Goal: Find specific page/section: Find specific page/section

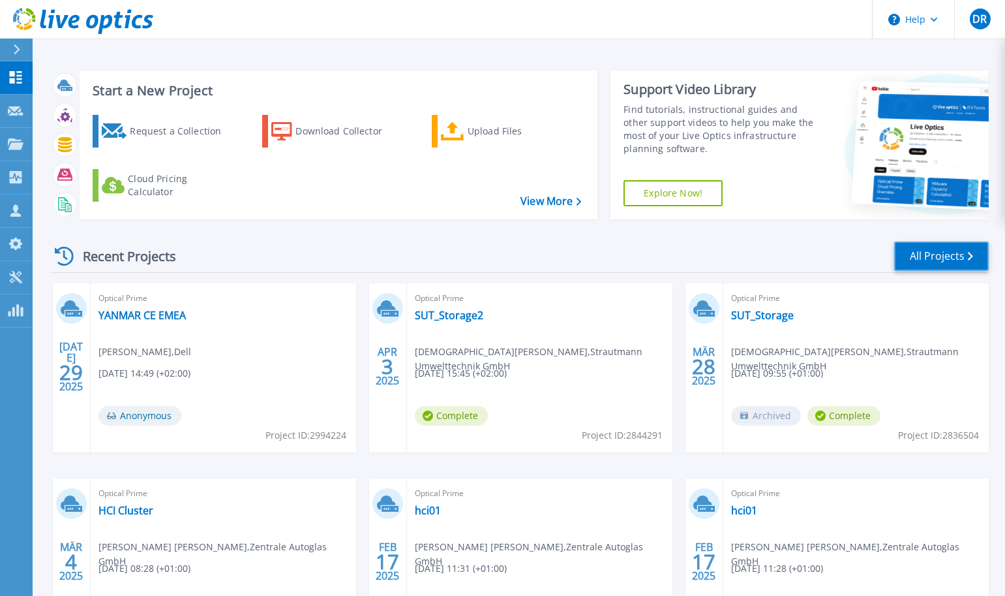
click at [952, 251] on link "All Projects" at bounding box center [941, 255] width 95 height 29
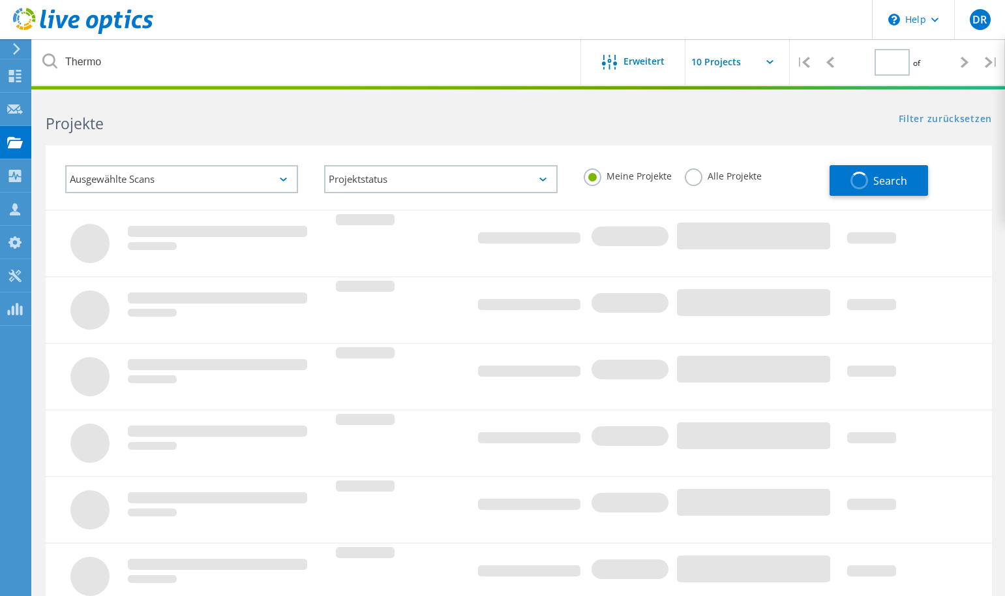
type input "1"
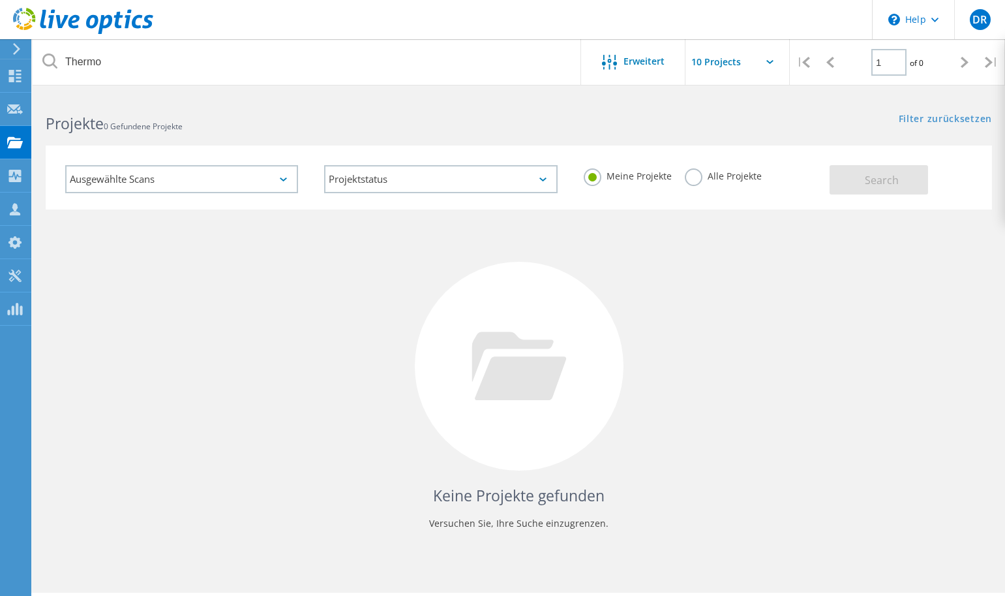
click at [699, 177] on label "Alle Projekte" at bounding box center [723, 174] width 77 height 12
click at [0, 0] on input "Alle Projekte" at bounding box center [0, 0] width 0 height 0
click at [857, 180] on button "Search" at bounding box center [879, 179] width 99 height 29
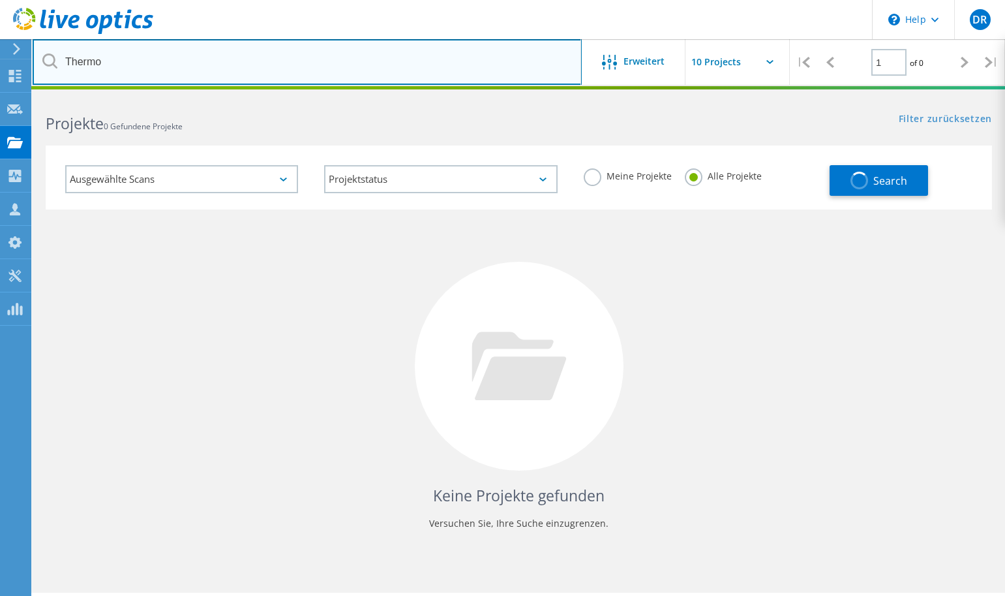
click at [160, 71] on input "Thermo" at bounding box center [307, 62] width 549 height 46
click at [159, 71] on input "Thermo" at bounding box center [307, 62] width 549 height 46
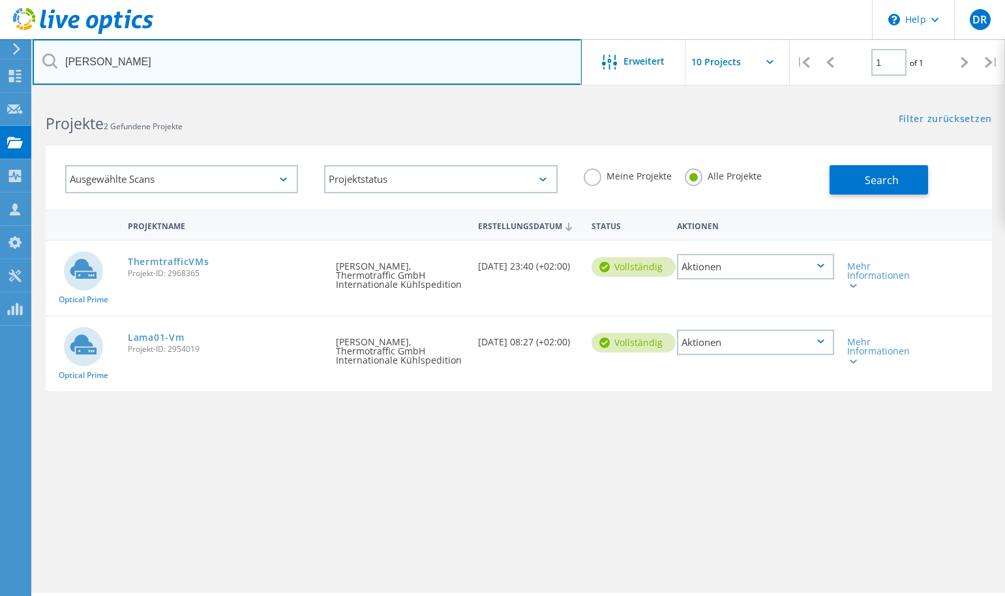
type input "Nielsen"
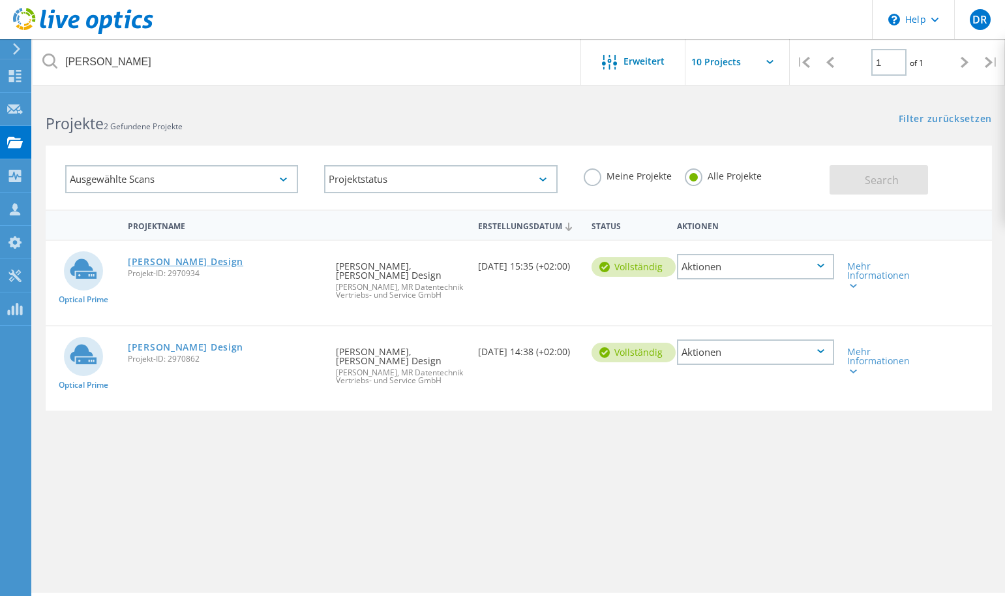
click at [177, 265] on link "[PERSON_NAME] Design" at bounding box center [185, 261] width 115 height 9
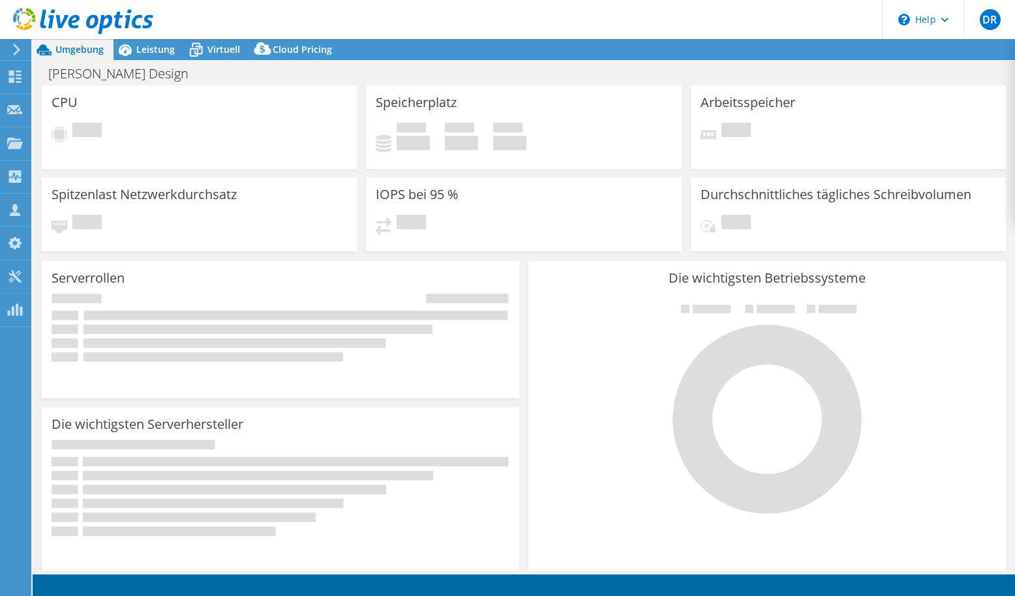
select select "EUFrankfurt"
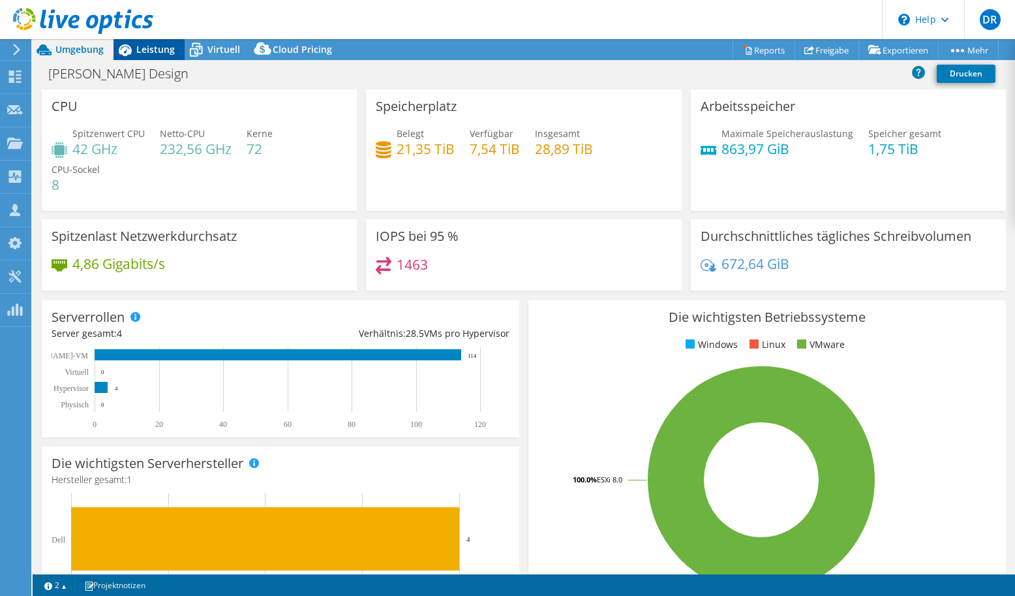
click at [155, 48] on span "Leistung" at bounding box center [155, 49] width 38 height 12
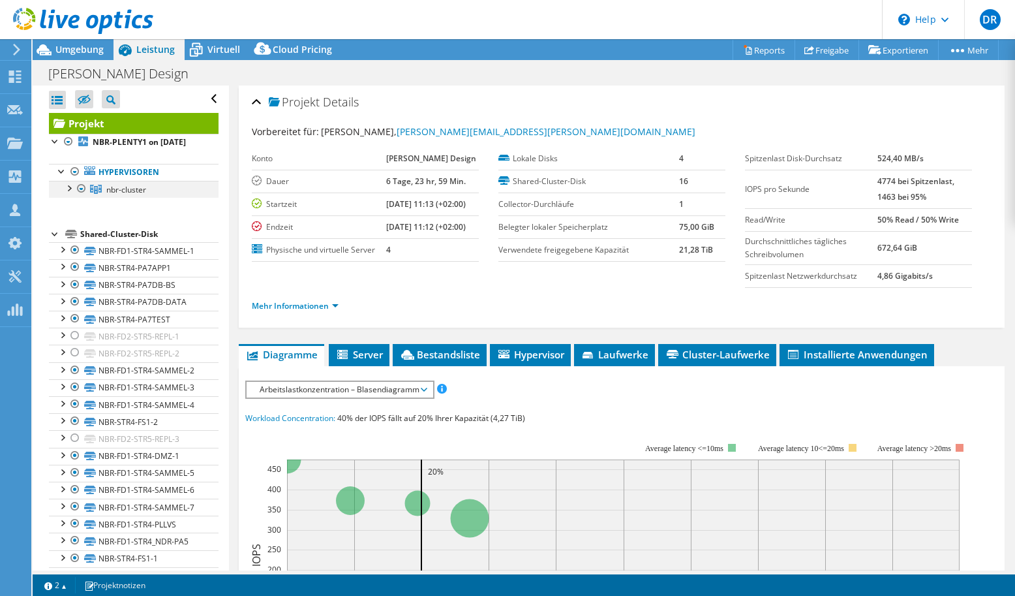
click at [67, 194] on div at bounding box center [68, 187] width 13 height 13
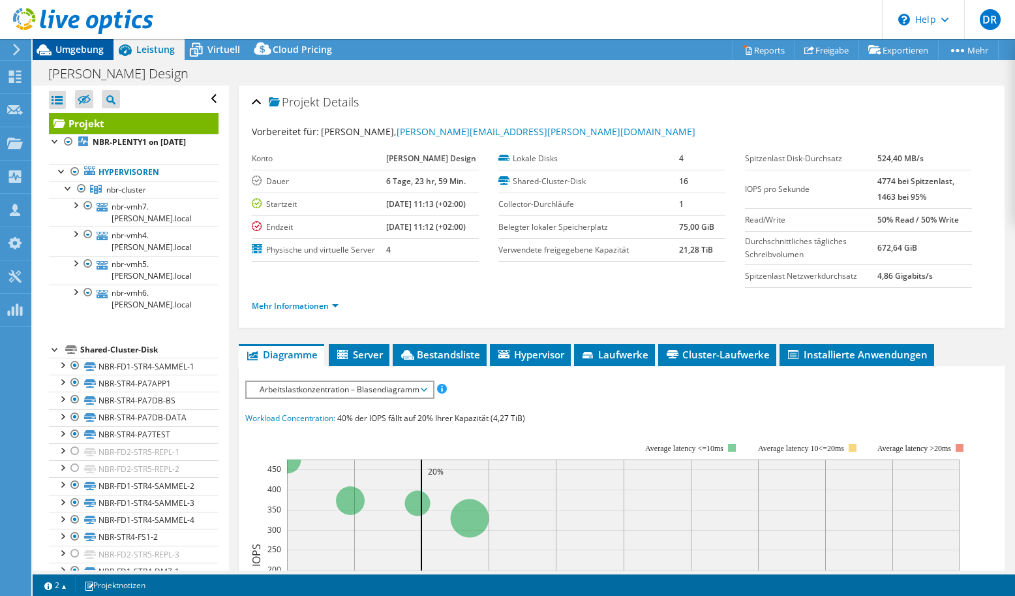
click at [91, 50] on span "Umgebung" at bounding box center [79, 49] width 48 height 12
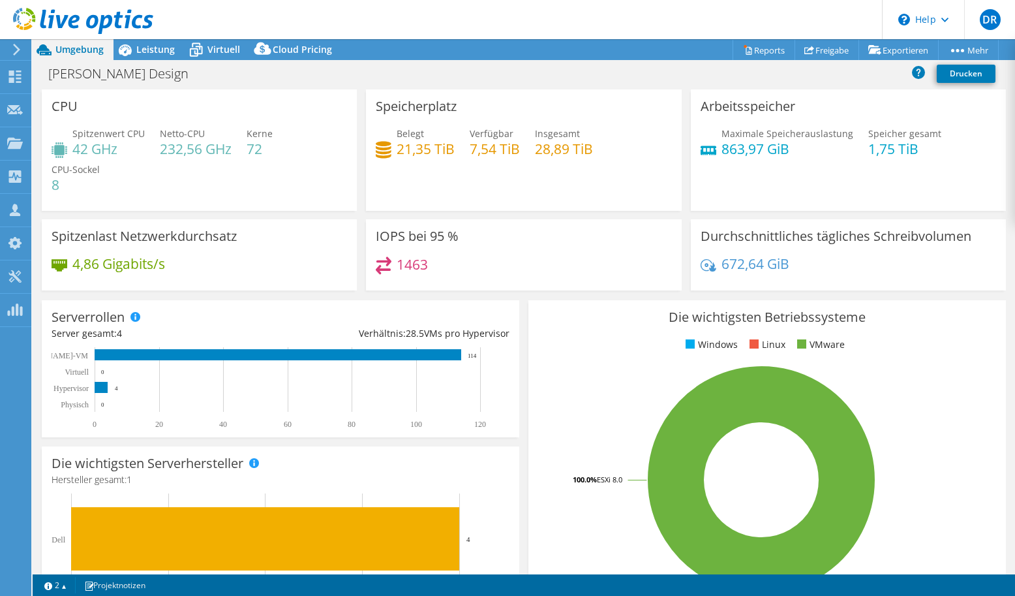
click at [19, 48] on icon at bounding box center [17, 50] width 10 height 12
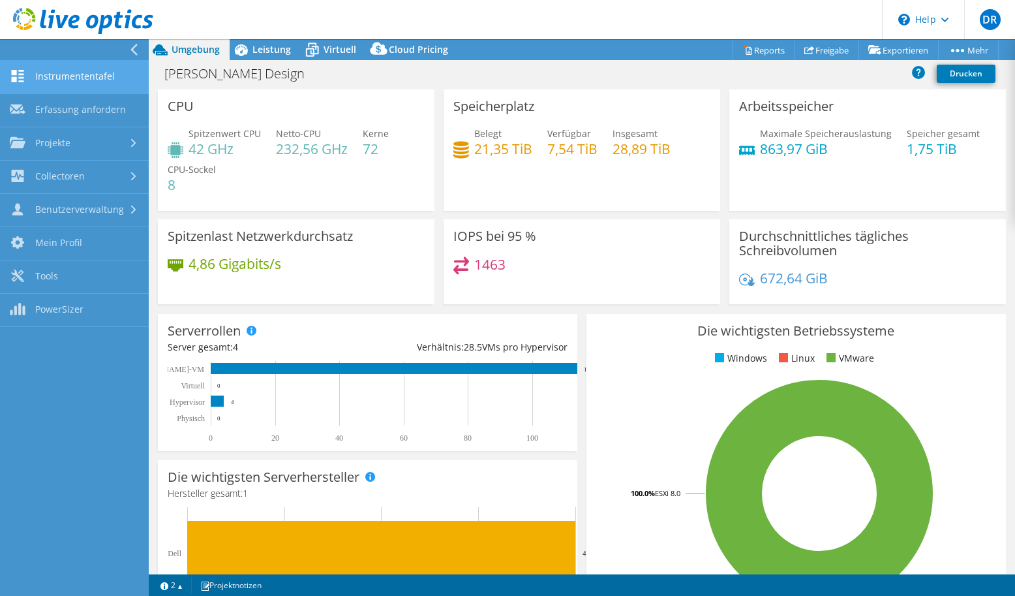
click at [84, 78] on link "Instrumententafel" at bounding box center [74, 77] width 149 height 33
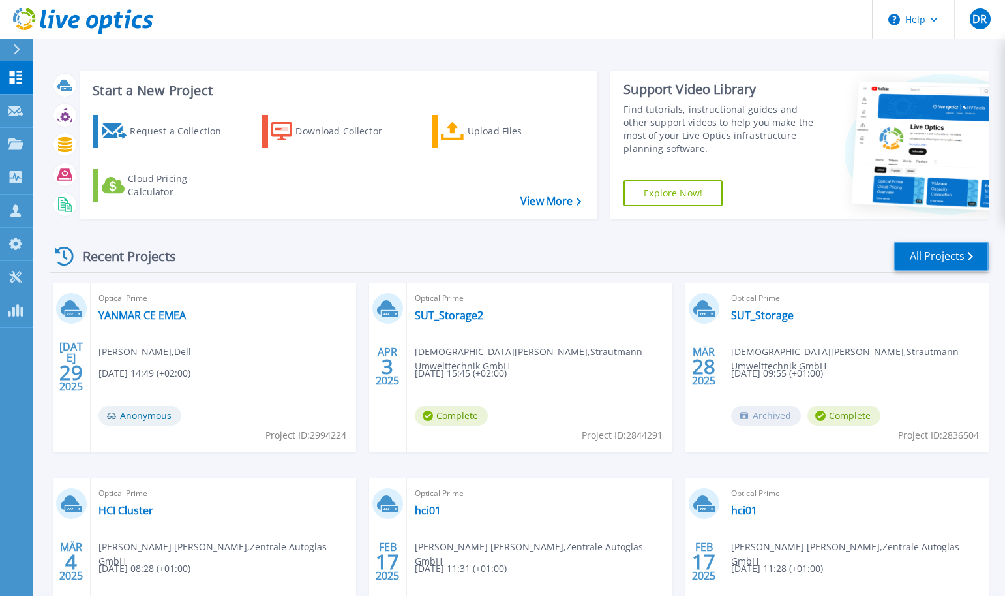
click at [924, 257] on link "All Projects" at bounding box center [941, 255] width 95 height 29
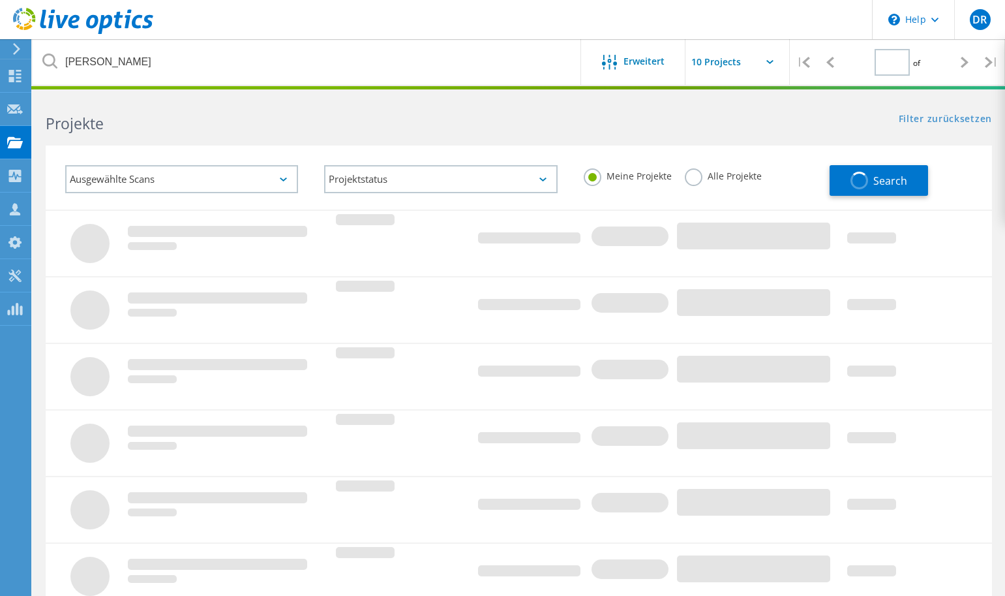
type input "1"
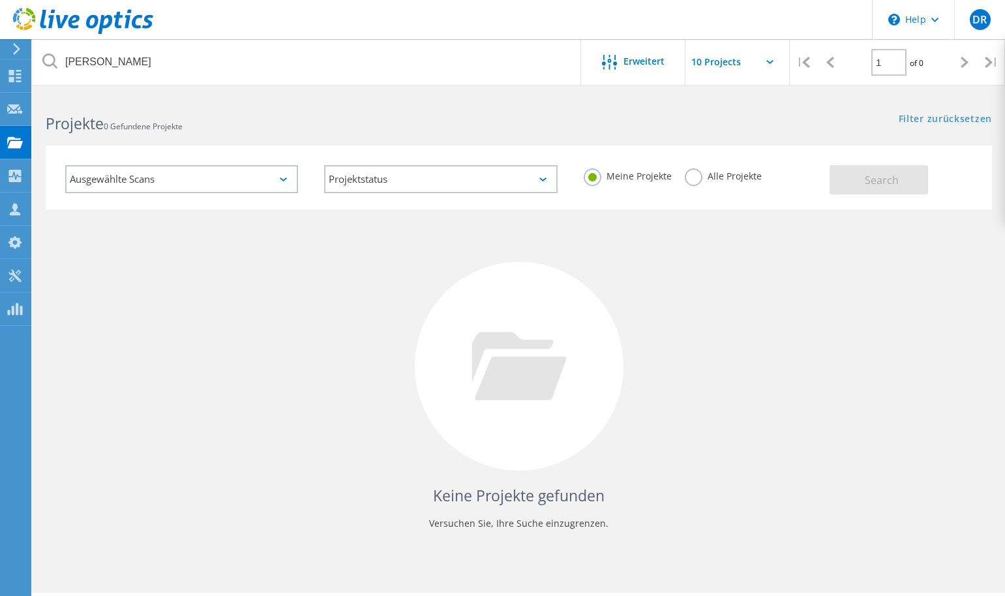
click at [703, 174] on label "Alle Projekte" at bounding box center [723, 174] width 77 height 12
click at [0, 0] on input "Alle Projekte" at bounding box center [0, 0] width 0 height 0
click at [890, 174] on span "Search" at bounding box center [882, 180] width 34 height 14
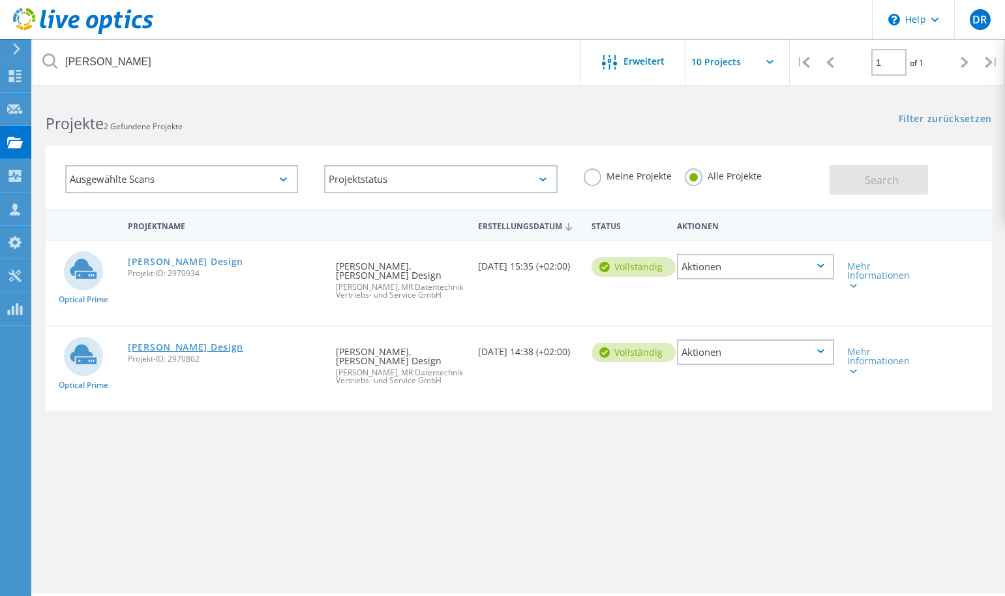
click at [179, 344] on link "[PERSON_NAME] Design" at bounding box center [185, 347] width 115 height 9
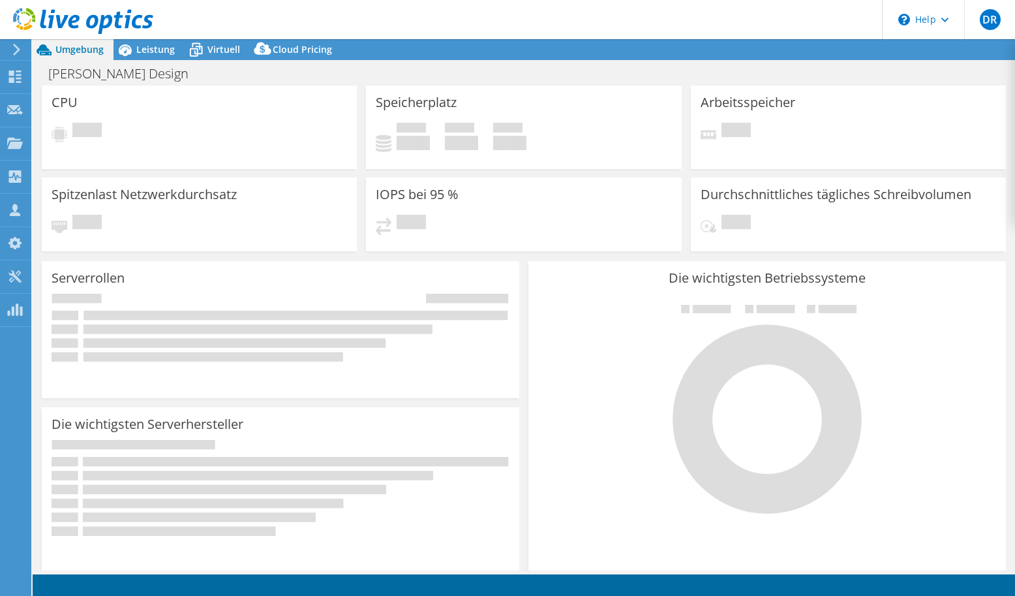
select select "USD"
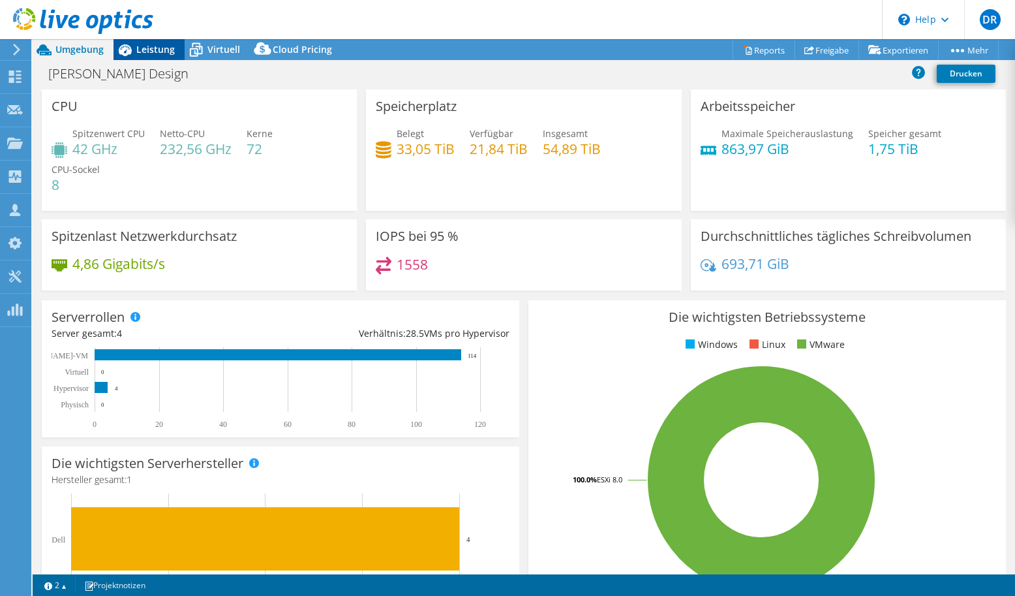
click at [155, 55] on div "Leistung" at bounding box center [149, 49] width 71 height 21
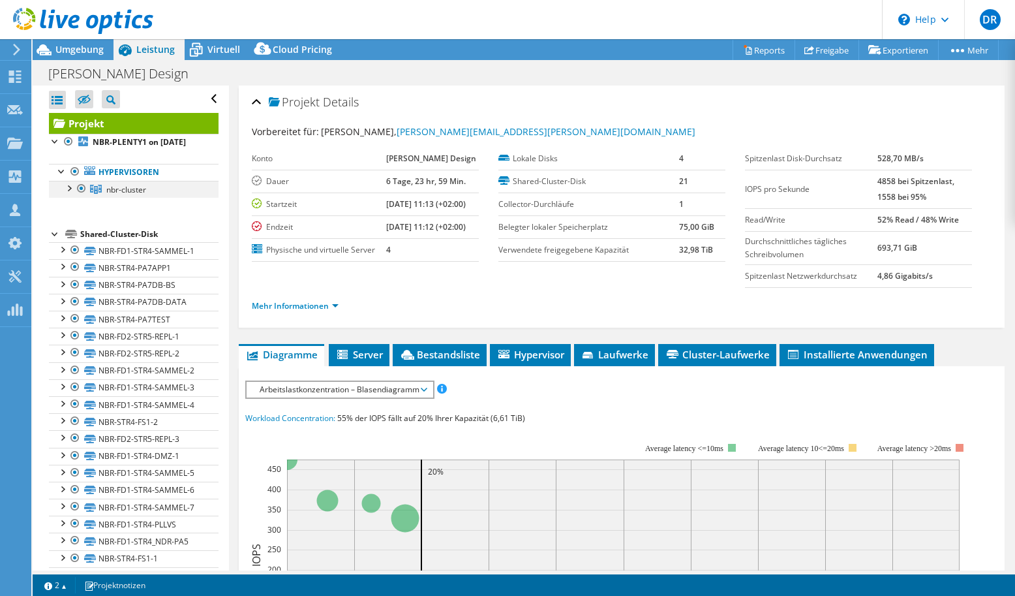
click at [68, 194] on div at bounding box center [68, 187] width 13 height 13
